Goal: Task Accomplishment & Management: Manage account settings

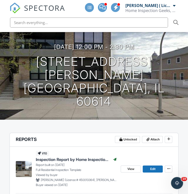
scroll to position [146, 0]
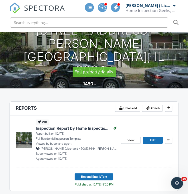
scroll to position [113, 0]
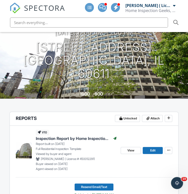
scroll to position [120, 0]
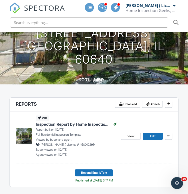
scroll to position [85, 0]
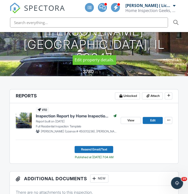
scroll to position [92, 0]
